Goal: Book appointment/travel/reservation

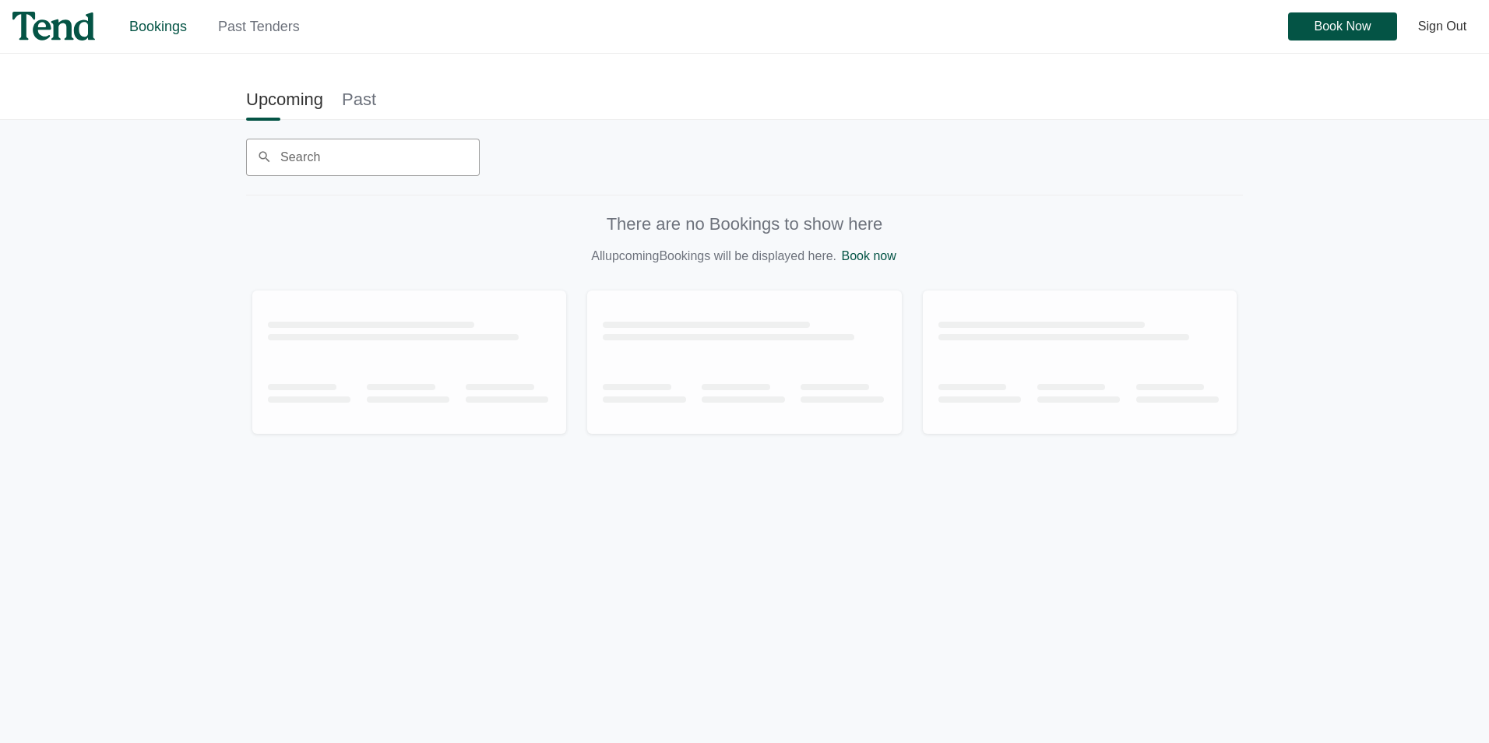
click at [372, 99] on link "Past" at bounding box center [359, 99] width 34 height 35
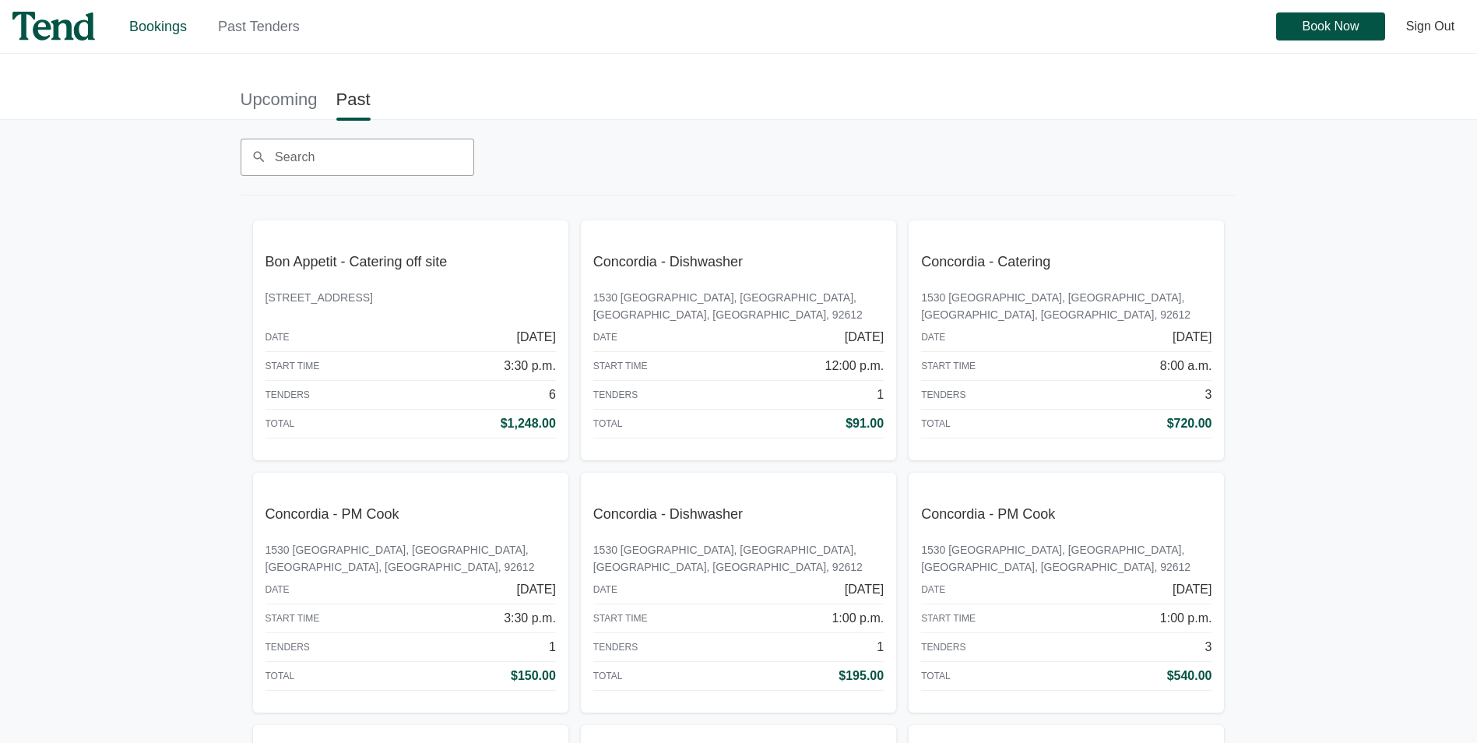
click at [269, 97] on link "Upcoming" at bounding box center [279, 99] width 77 height 35
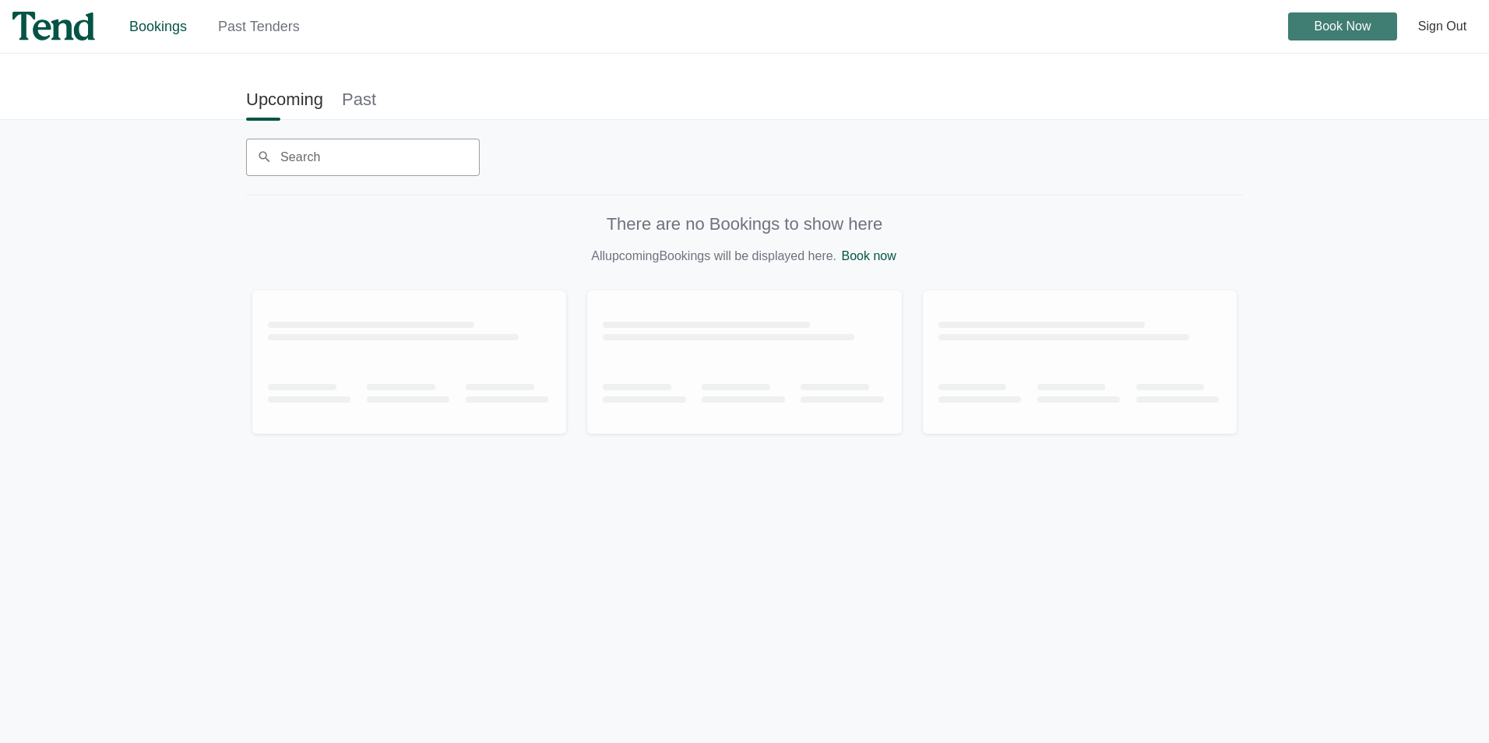
click at [1324, 26] on span "Book Now" at bounding box center [1343, 26] width 57 height 0
